Goal: Information Seeking & Learning: Check status

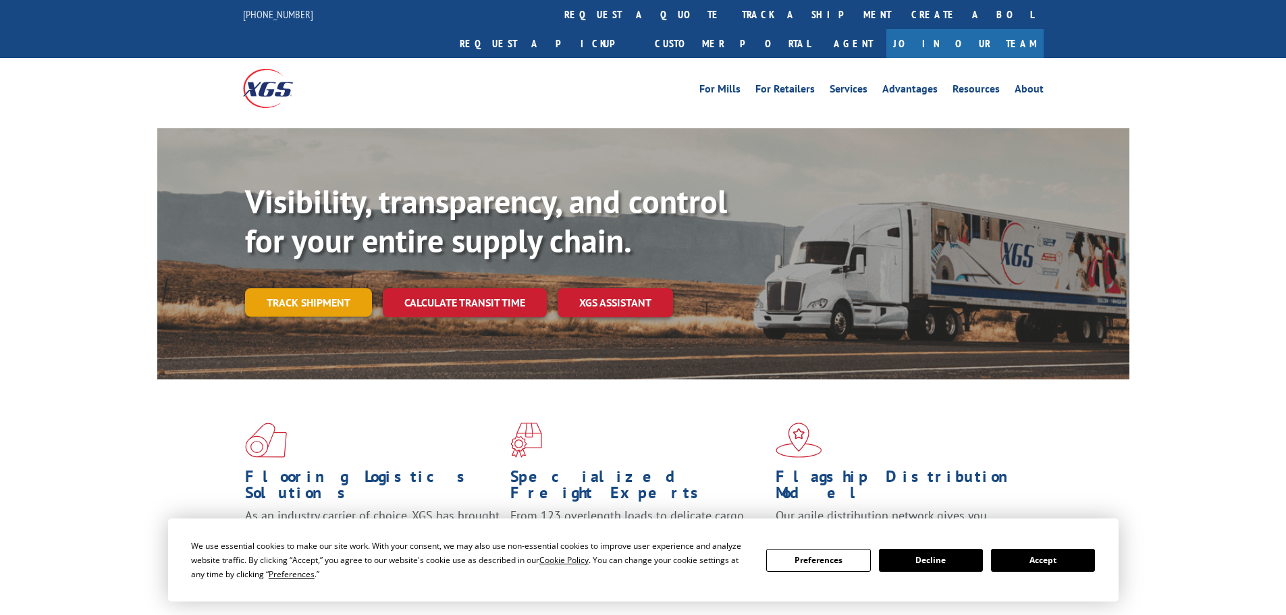
click at [331, 288] on link "Track shipment" at bounding box center [308, 302] width 127 height 28
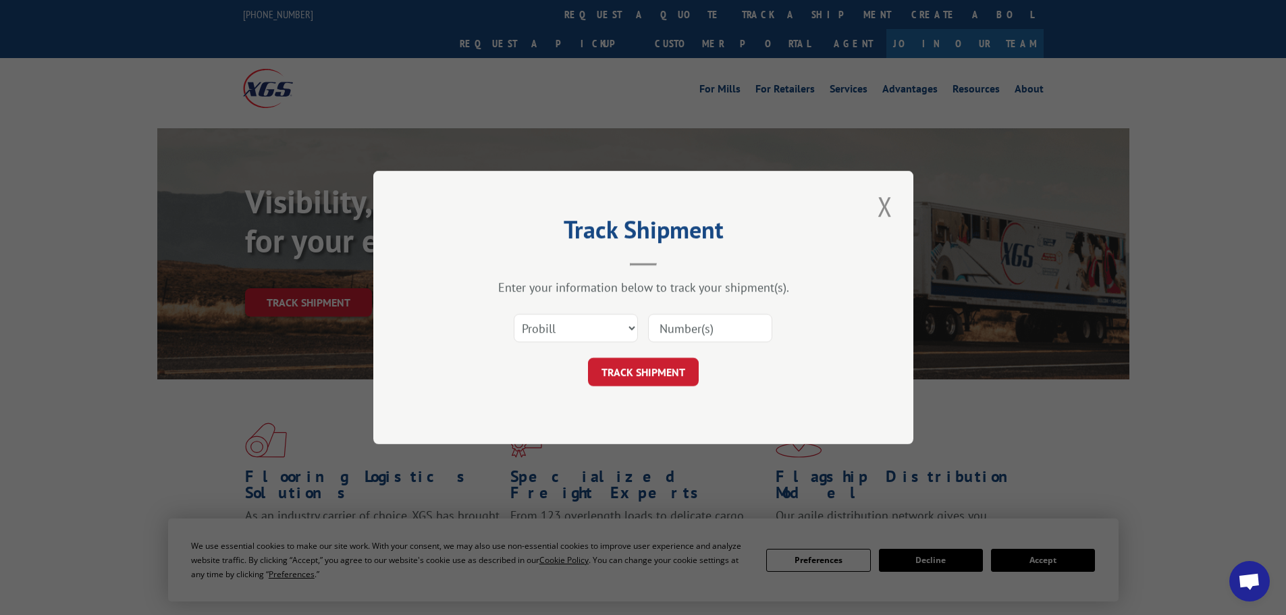
click at [702, 329] on input at bounding box center [710, 328] width 124 height 28
paste input "17224580"
type input "17224580"
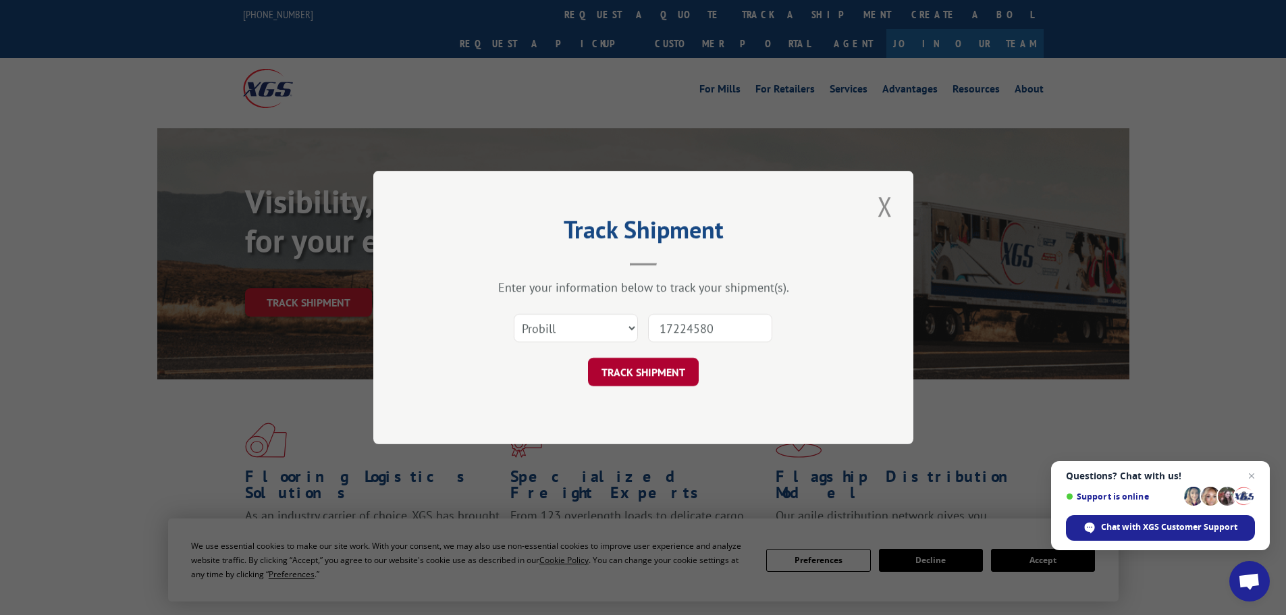
click at [657, 364] on button "TRACK SHIPMENT" at bounding box center [643, 372] width 111 height 28
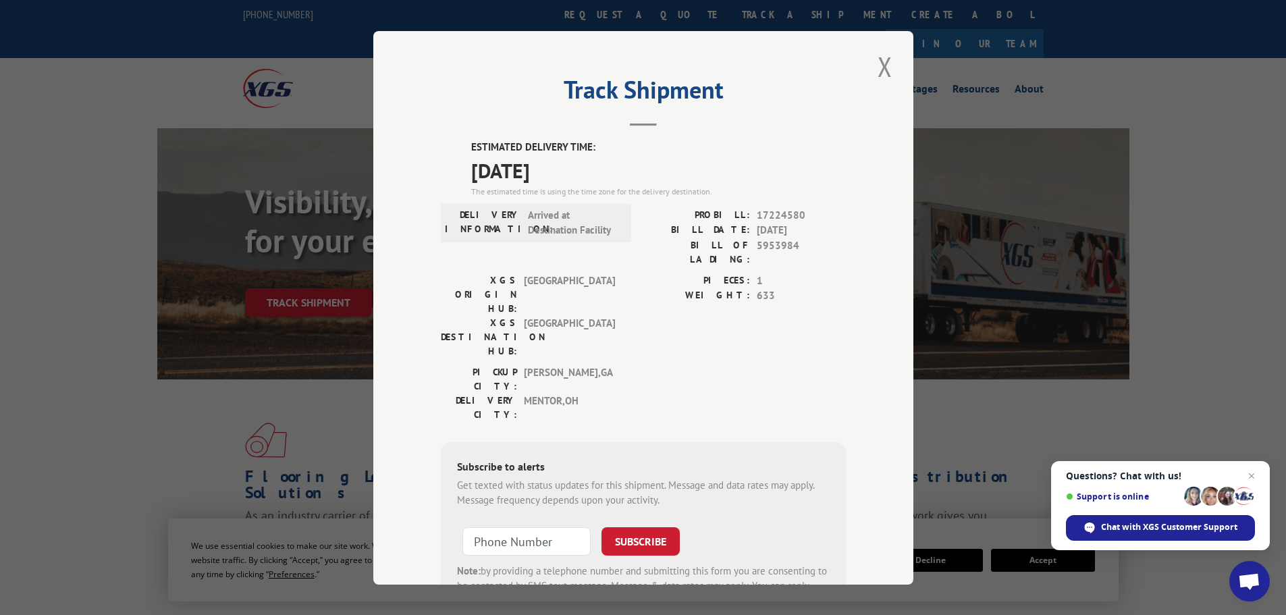
click at [1249, 472] on span "Open chat" at bounding box center [1251, 476] width 16 height 16
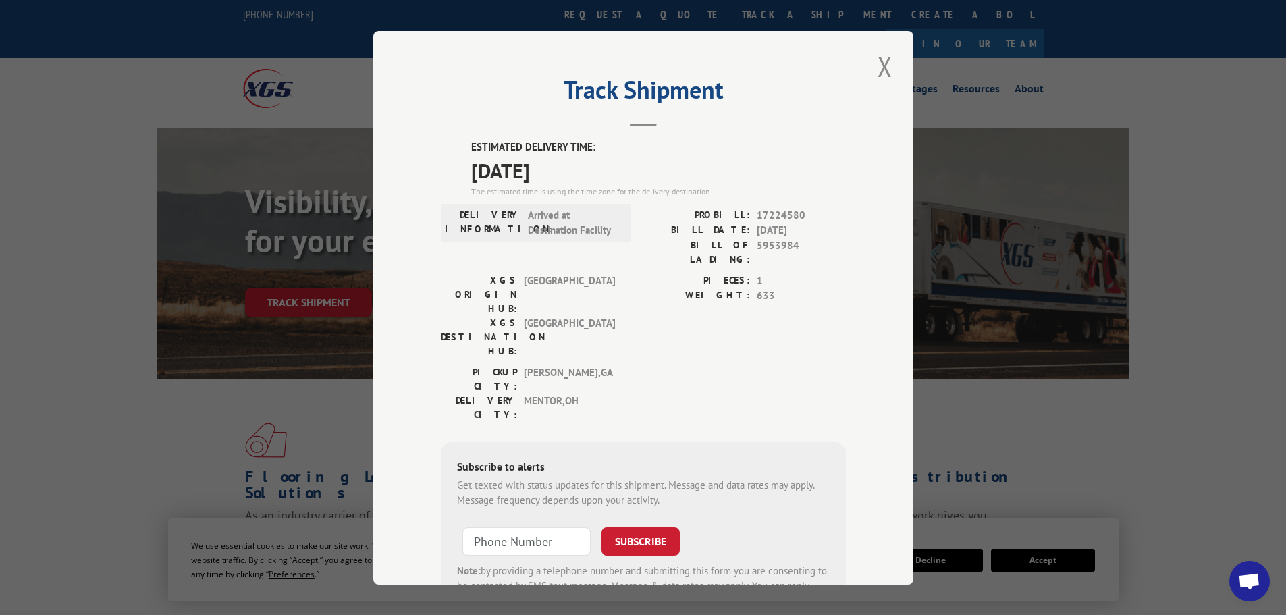
drag, startPoint x: 578, startPoint y: 169, endPoint x: 472, endPoint y: 168, distance: 106.0
click at [472, 168] on span "[DATE]" at bounding box center [658, 170] width 375 height 30
drag, startPoint x: 459, startPoint y: 169, endPoint x: 593, endPoint y: 170, distance: 134.3
click at [593, 170] on div "ESTIMATED DELIVERY TIME: [DATE] The estimated time is using the time zone for t…" at bounding box center [643, 382] width 405 height 485
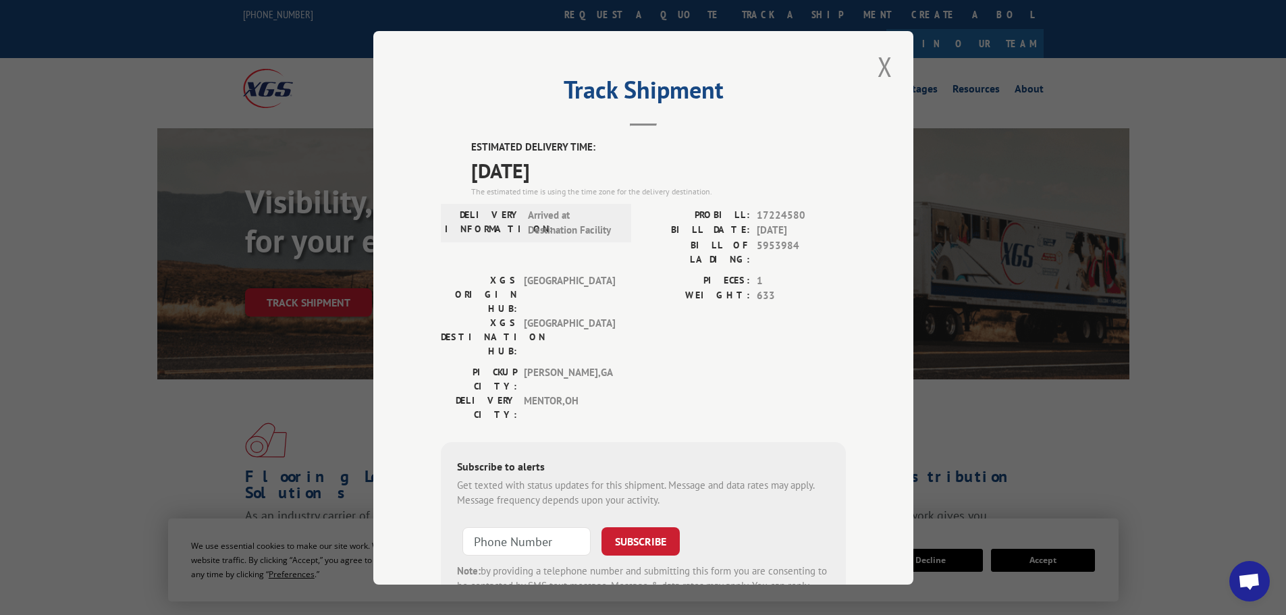
click at [593, 170] on span "[DATE]" at bounding box center [658, 170] width 375 height 30
drag, startPoint x: 590, startPoint y: 171, endPoint x: 446, endPoint y: 172, distance: 143.8
click at [446, 172] on div "ESTIMATED DELIVERY TIME: [DATE] The estimated time is using the time zone for t…" at bounding box center [643, 382] width 405 height 485
drag, startPoint x: 448, startPoint y: 172, endPoint x: 598, endPoint y: 172, distance: 149.8
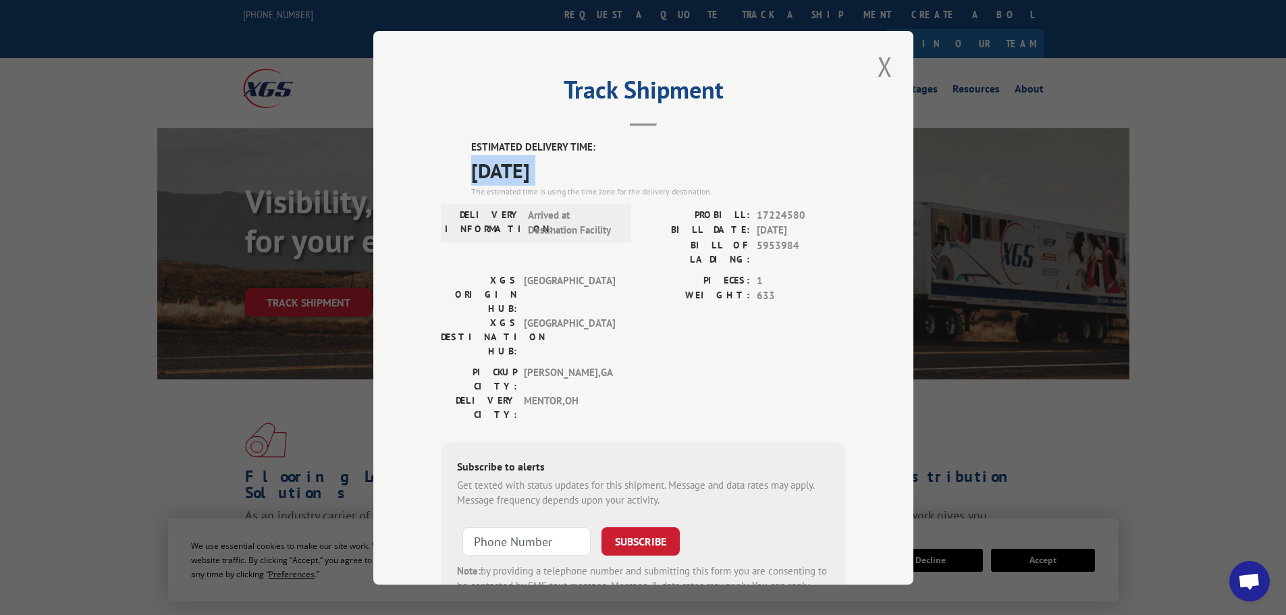
click at [598, 172] on div "ESTIMATED DELIVERY TIME: [DATE] The estimated time is using the time zone for t…" at bounding box center [643, 382] width 405 height 485
click at [598, 172] on span "[DATE]" at bounding box center [658, 170] width 375 height 30
drag, startPoint x: 549, startPoint y: 177, endPoint x: 467, endPoint y: 182, distance: 81.8
click at [471, 182] on span "[DATE]" at bounding box center [658, 170] width 375 height 30
click at [464, 173] on div "ESTIMATED DELIVERY TIME: [DATE] The estimated time is using the time zone for t…" at bounding box center [643, 382] width 405 height 485
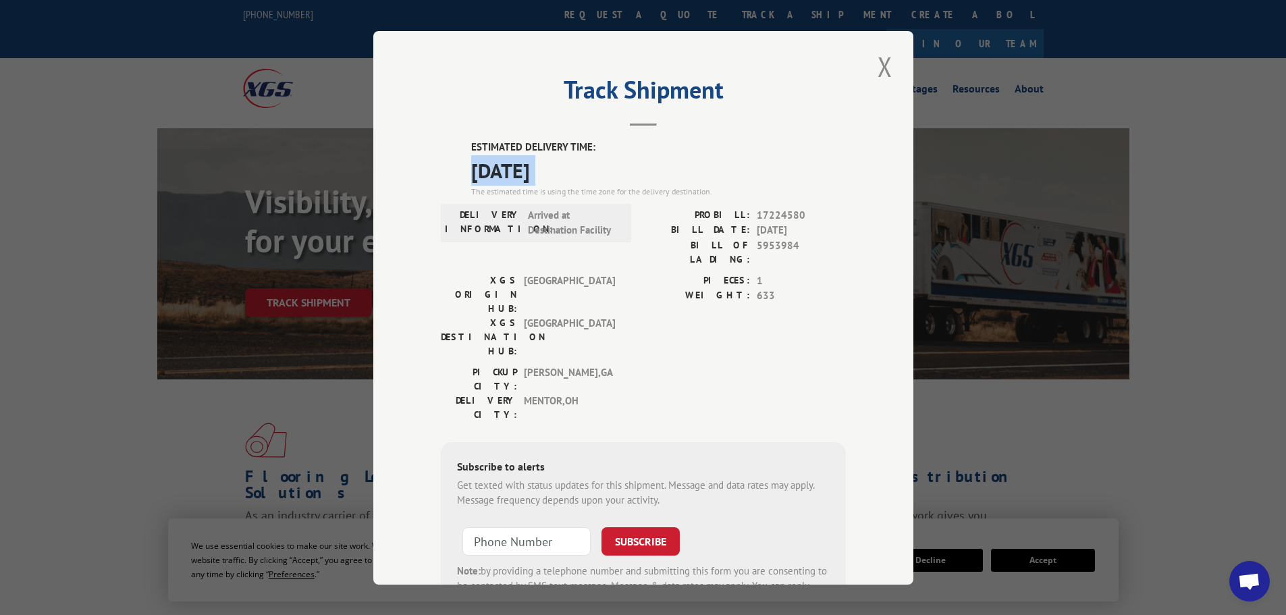
drag, startPoint x: 464, startPoint y: 173, endPoint x: 601, endPoint y: 169, distance: 137.1
click at [601, 169] on div "ESTIMATED DELIVERY TIME: [DATE] The estimated time is using the time zone for t…" at bounding box center [643, 382] width 405 height 485
click at [601, 169] on span "[DATE]" at bounding box center [658, 170] width 375 height 30
drag, startPoint x: 549, startPoint y: 175, endPoint x: 470, endPoint y: 179, distance: 79.7
click at [471, 179] on span "[DATE]" at bounding box center [658, 170] width 375 height 30
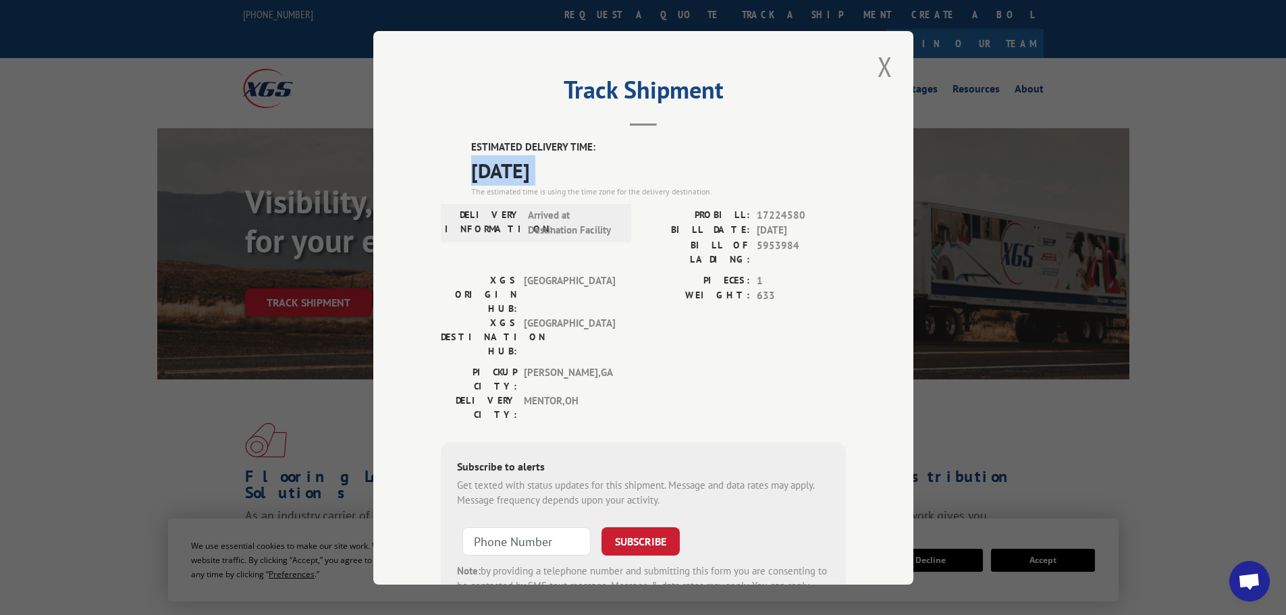
click at [471, 179] on span "[DATE]" at bounding box center [658, 170] width 375 height 30
drag, startPoint x: 468, startPoint y: 174, endPoint x: 578, endPoint y: 169, distance: 110.8
click at [578, 169] on span "[DATE]" at bounding box center [658, 170] width 375 height 30
drag, startPoint x: 578, startPoint y: 169, endPoint x: 466, endPoint y: 166, distance: 112.1
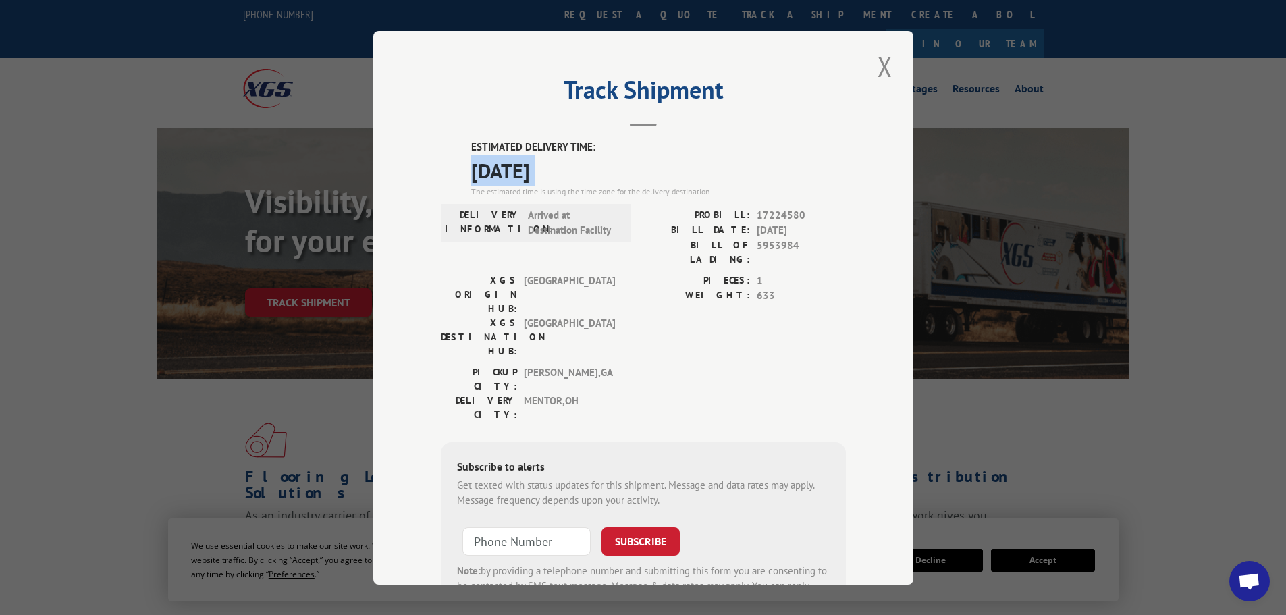
click at [471, 166] on span "[DATE]" at bounding box center [658, 170] width 375 height 30
drag, startPoint x: 466, startPoint y: 166, endPoint x: 568, endPoint y: 166, distance: 101.2
click at [568, 166] on span "[DATE]" at bounding box center [658, 170] width 375 height 30
click at [578, 166] on span "[DATE]" at bounding box center [658, 170] width 375 height 30
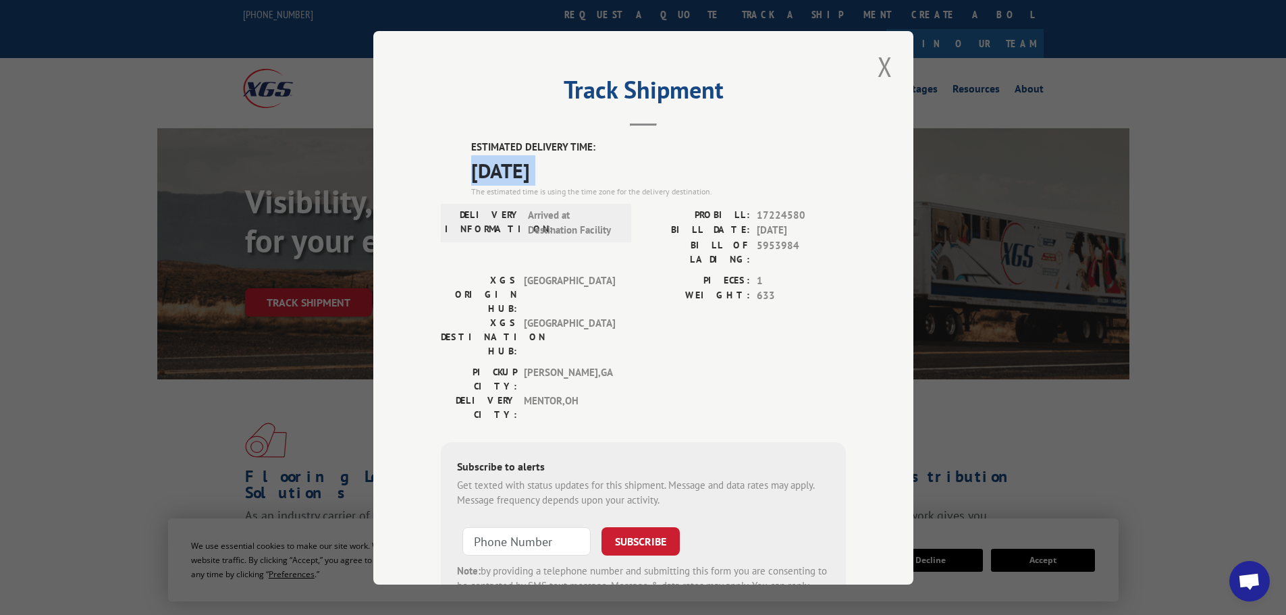
drag, startPoint x: 464, startPoint y: 146, endPoint x: 599, endPoint y: 177, distance: 139.2
click at [599, 177] on div "ESTIMATED DELIVERY TIME: [DATE] The estimated time is using the time zone for t…" at bounding box center [643, 382] width 405 height 485
click at [599, 177] on span "[DATE]" at bounding box center [658, 170] width 375 height 30
drag, startPoint x: 458, startPoint y: 143, endPoint x: 726, endPoint y: 194, distance: 272.7
click at [726, 194] on div "ESTIMATED DELIVERY TIME: [DATE] The estimated time is using the time zone for t…" at bounding box center [643, 382] width 405 height 485
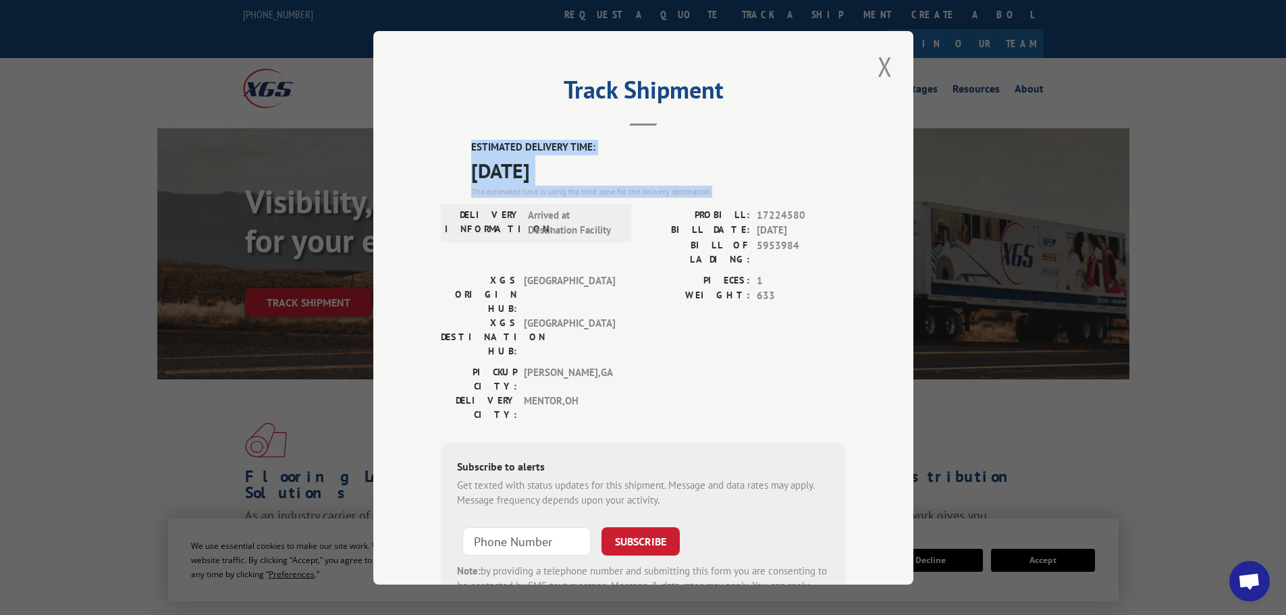
click at [726, 194] on div "The estimated time is using the time zone for the delivery destination." at bounding box center [658, 191] width 375 height 12
